Goal: Check status: Check status

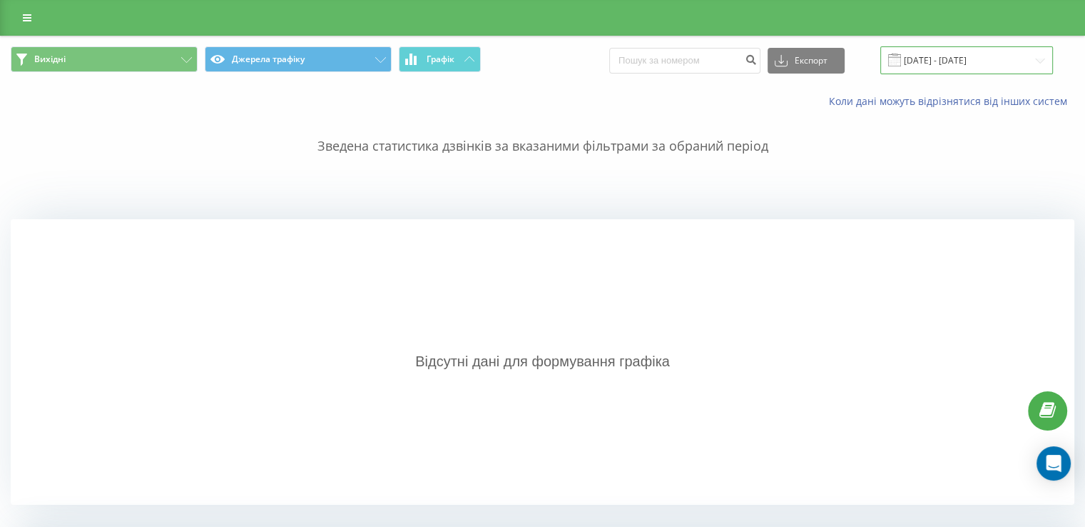
click at [930, 66] on input "[DATE] - [DATE]" at bounding box center [967, 60] width 173 height 28
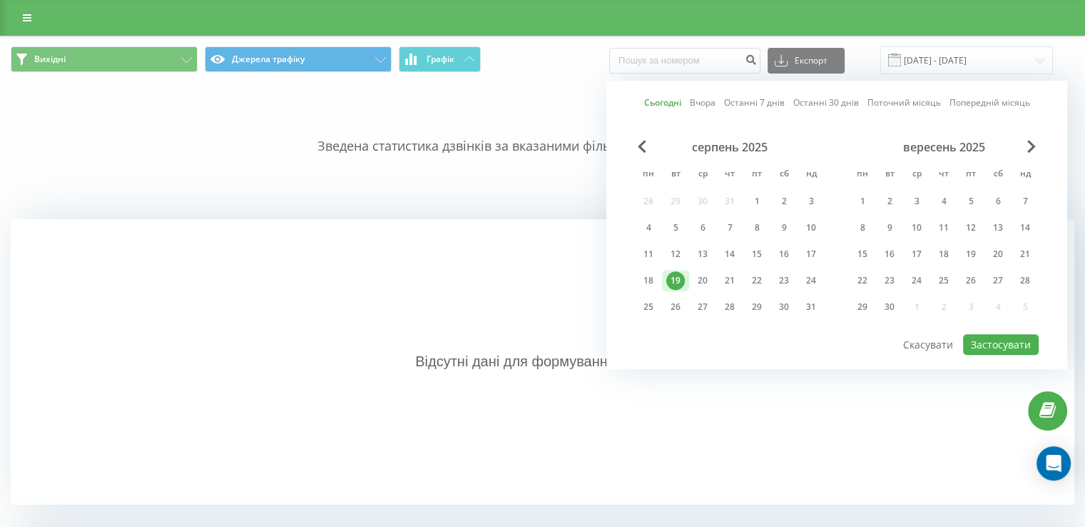
click at [676, 273] on div "19" at bounding box center [676, 280] width 19 height 19
click at [1011, 343] on button "Застосувати" at bounding box center [1001, 344] width 76 height 21
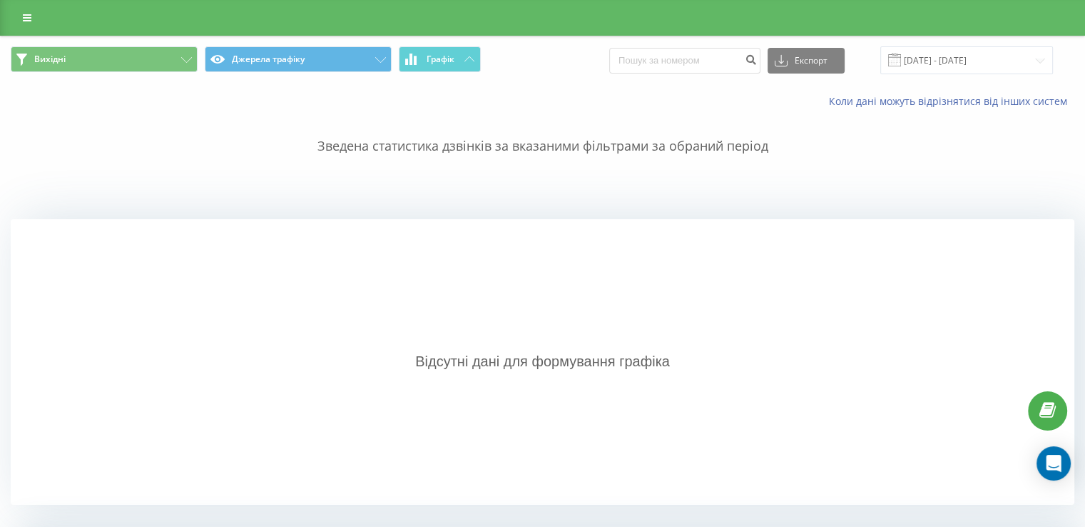
click at [901, 62] on span at bounding box center [894, 60] width 13 height 13
click at [1013, 66] on input "[DATE] - [DATE]" at bounding box center [967, 60] width 173 height 28
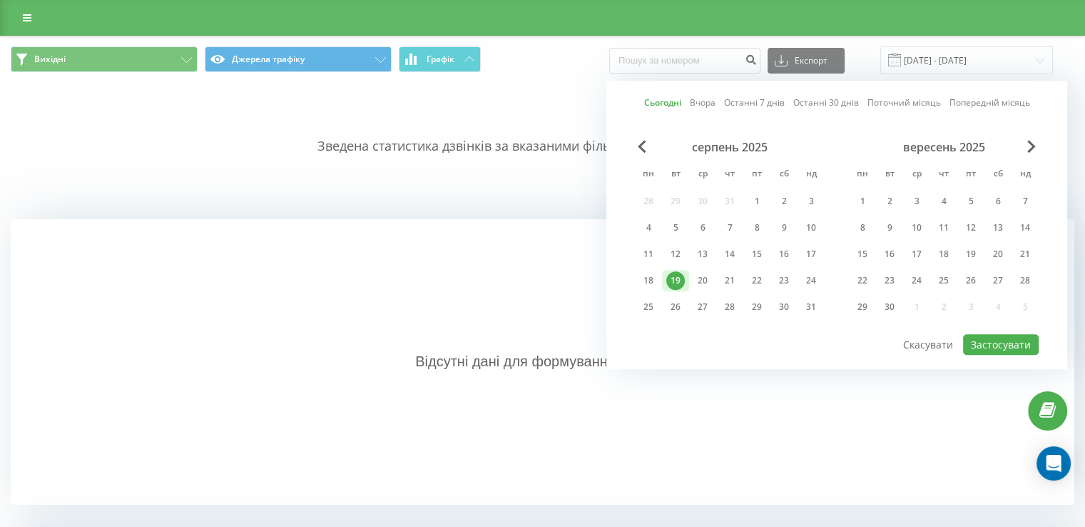
click at [668, 106] on link "Сьогодні" at bounding box center [662, 103] width 37 height 14
click at [981, 334] on button "Застосувати" at bounding box center [1001, 344] width 76 height 21
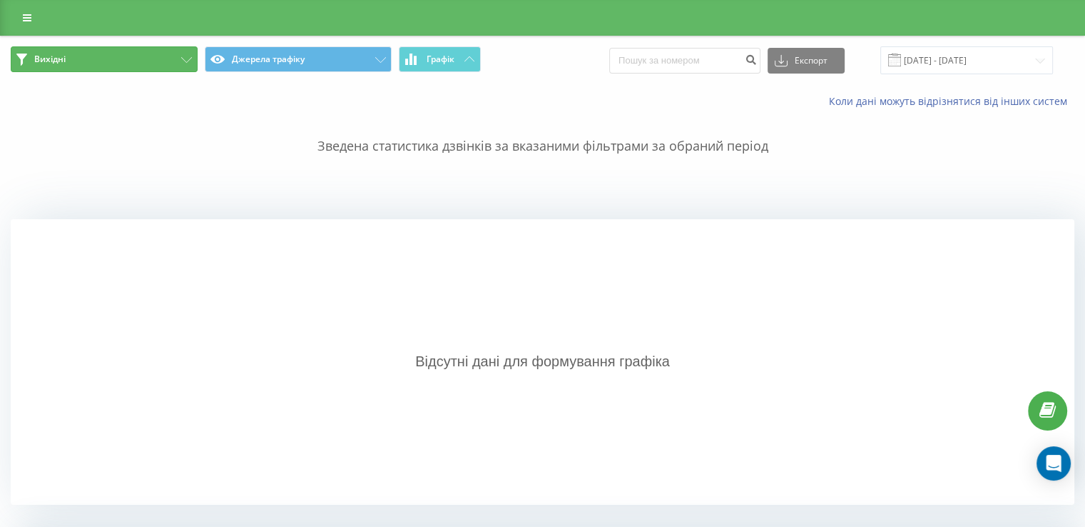
click at [106, 69] on button "Вихідні" at bounding box center [104, 59] width 187 height 26
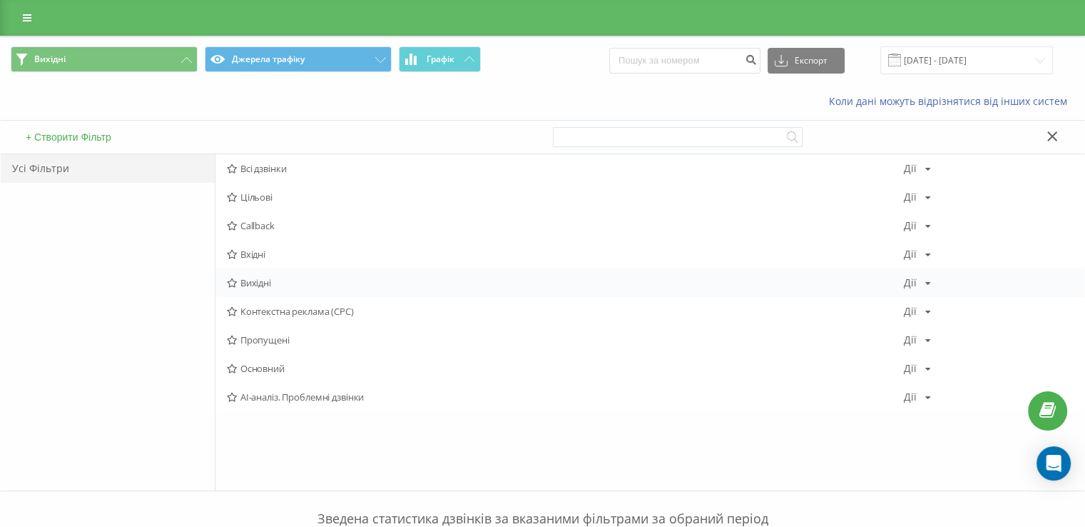
click at [261, 278] on span "Вихідні" at bounding box center [565, 283] width 677 height 10
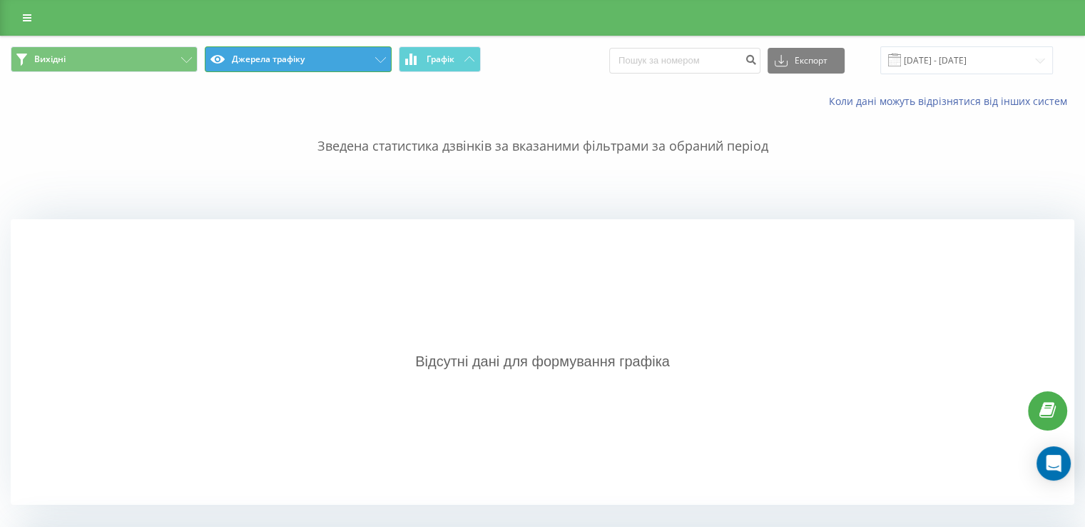
click at [265, 48] on button "Джерела трафіку" at bounding box center [298, 59] width 187 height 26
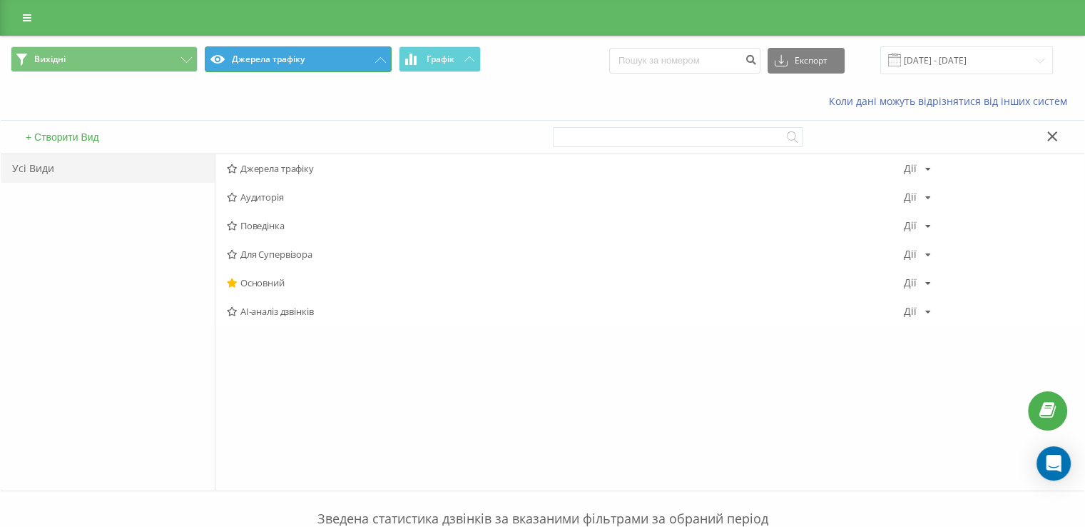
click at [314, 64] on button "Джерела трафіку" at bounding box center [298, 59] width 187 height 26
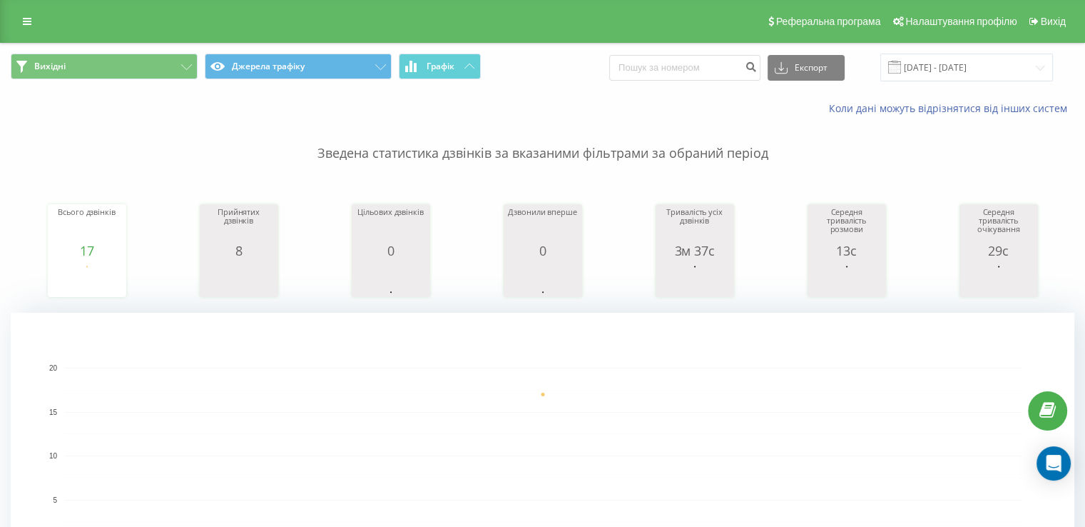
scroll to position [428, 0]
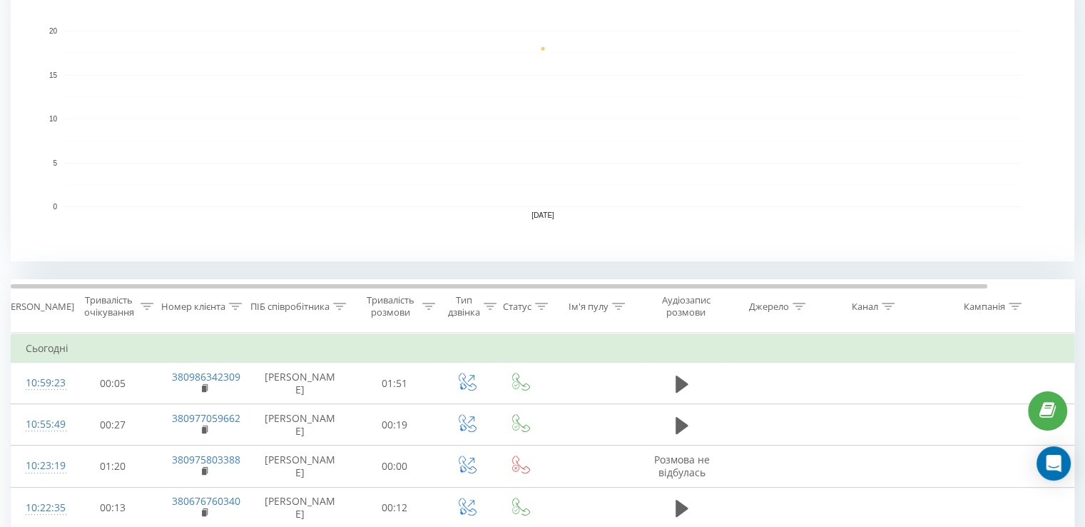
scroll to position [357, 0]
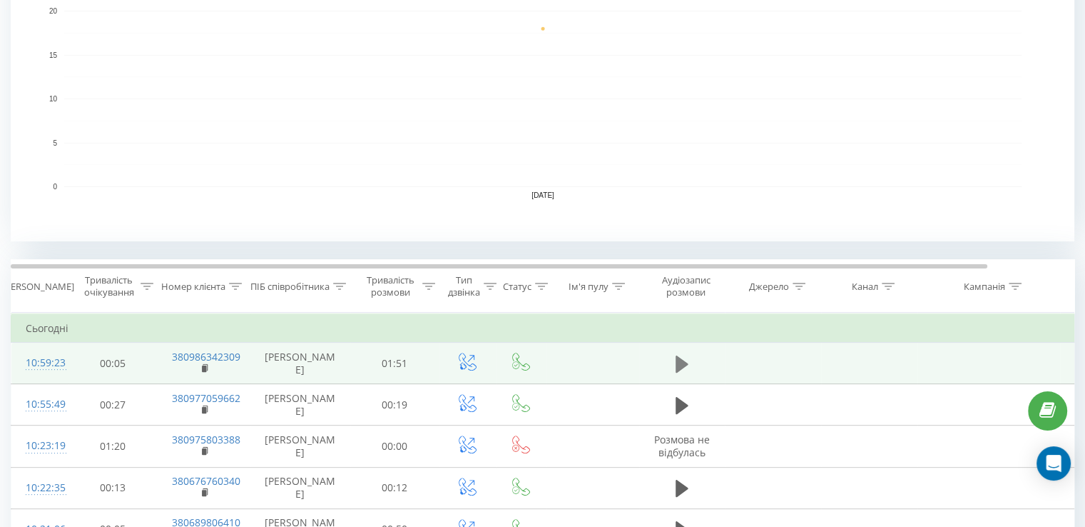
click at [685, 357] on icon at bounding box center [682, 364] width 13 height 20
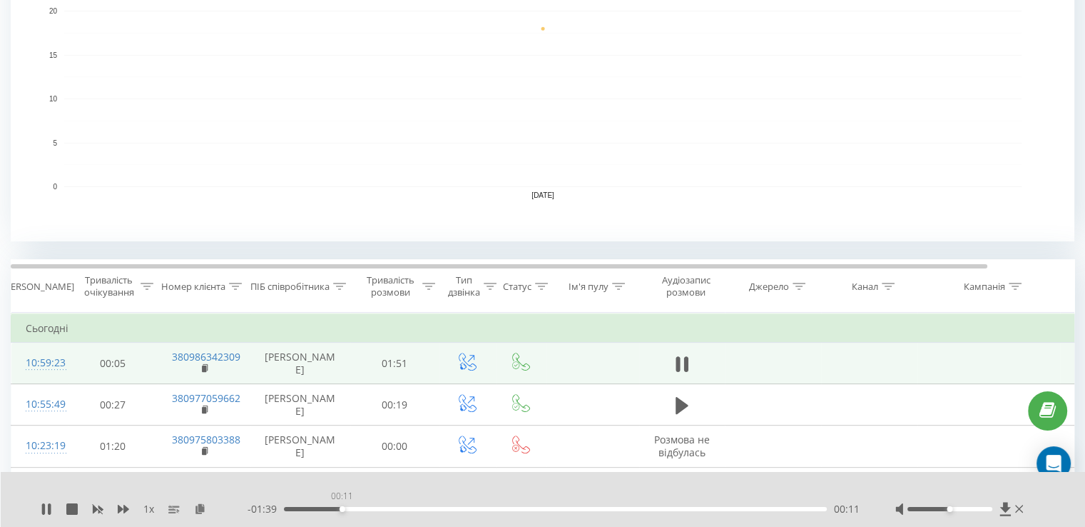
drag, startPoint x: 335, startPoint y: 509, endPoint x: 342, endPoint y: 510, distance: 7.2
click at [342, 510] on div "00:11" at bounding box center [343, 509] width 6 height 6
click at [41, 506] on icon at bounding box center [46, 508] width 11 height 11
click at [1003, 505] on icon at bounding box center [1005, 509] width 11 height 14
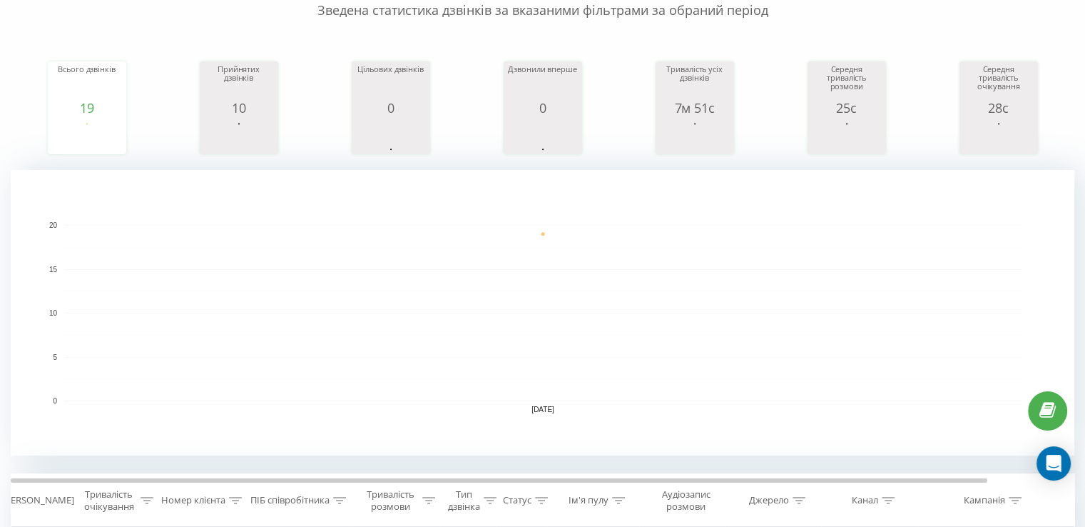
scroll to position [357, 0]
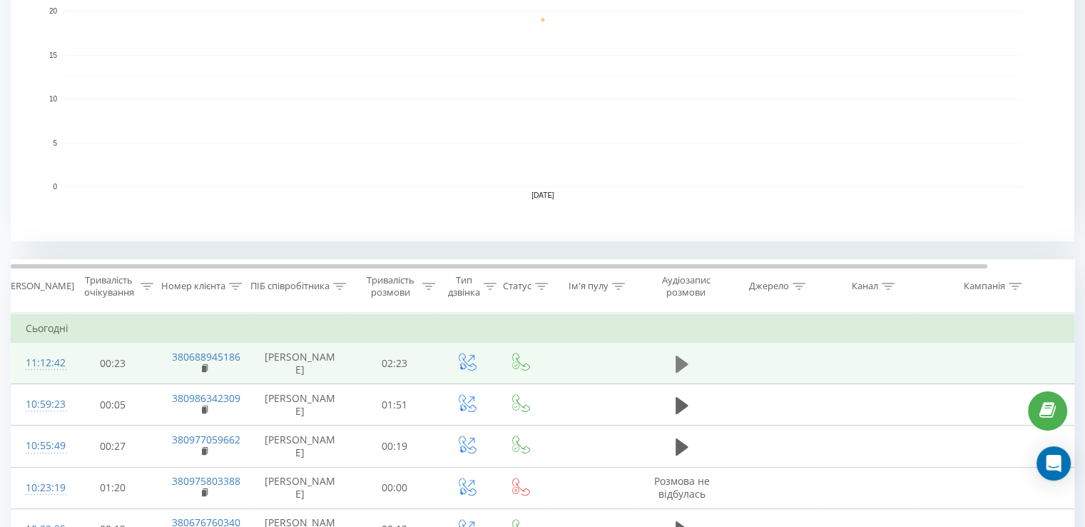
click at [679, 363] on icon at bounding box center [682, 363] width 13 height 17
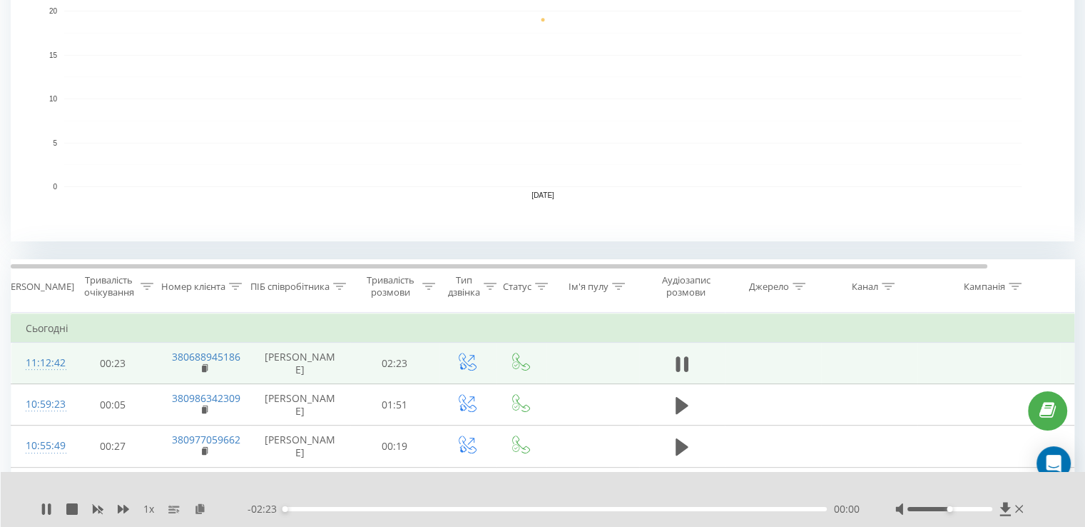
click at [333, 509] on div "00:00" at bounding box center [555, 509] width 543 height 4
click at [46, 511] on icon at bounding box center [46, 508] width 11 height 11
click at [1002, 510] on icon at bounding box center [1006, 509] width 12 height 14
